Goal: Find contact information: Find contact information

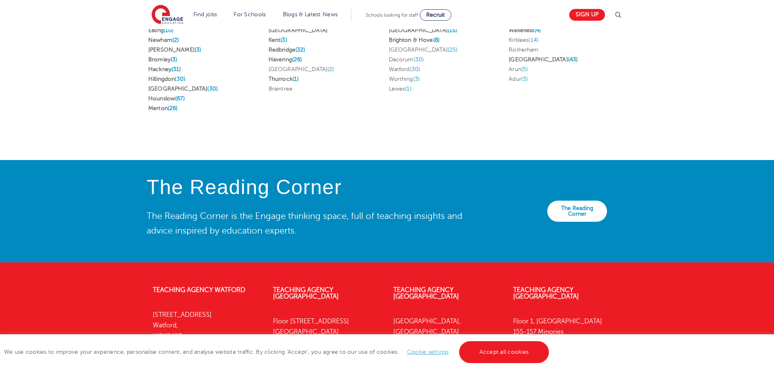
scroll to position [1831, 0]
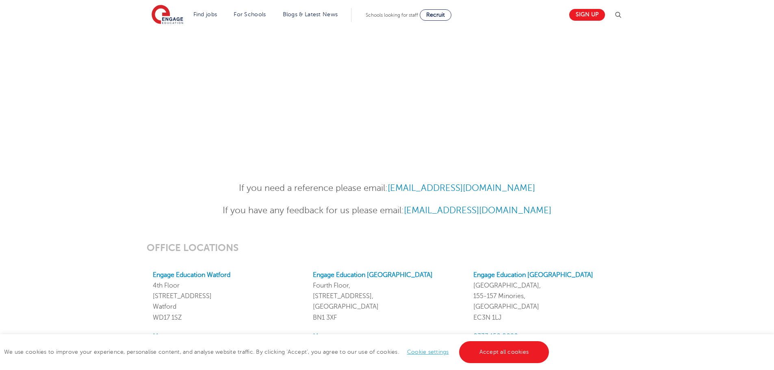
scroll to position [650, 0]
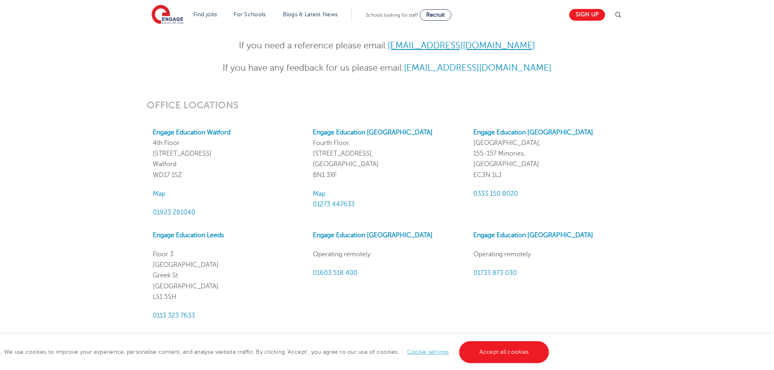
drag, startPoint x: 541, startPoint y: 46, endPoint x: 395, endPoint y: 47, distance: 145.4
click at [395, 47] on p "If you need a reference please email: [EMAIL_ADDRESS][DOMAIN_NAME]" at bounding box center [387, 46] width 399 height 14
copy link "[EMAIL_ADDRESS][DOMAIN_NAME]"
click at [90, 64] on div "If you need a reference please email: [EMAIL_ADDRESS][DOMAIN_NAME] If you have …" at bounding box center [387, 52] width 774 height 61
click at [585, 85] on div "OFFICE LOCATIONS Engage Education [GEOGRAPHIC_DATA] [GEOGRAPHIC_DATA][STREET_AD…" at bounding box center [387, 303] width 774 height 441
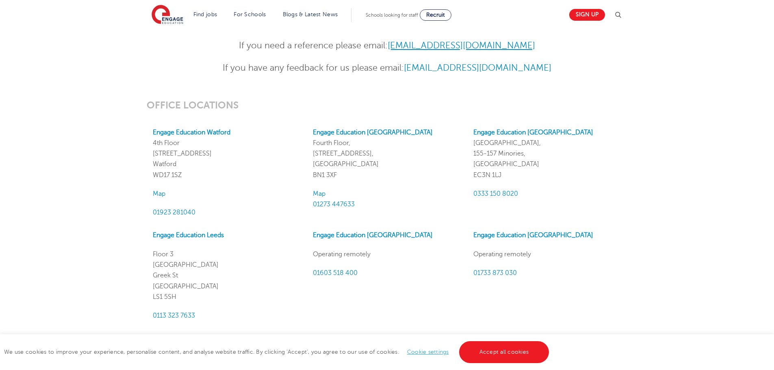
drag, startPoint x: 540, startPoint y: 45, endPoint x: 409, endPoint y: 44, distance: 131.6
click at [393, 45] on p "If you need a reference please email: [EMAIL_ADDRESS][DOMAIN_NAME]" at bounding box center [387, 46] width 399 height 14
copy link "[EMAIL_ADDRESS][DOMAIN_NAME]"
